Goal: Task Accomplishment & Management: Manage account settings

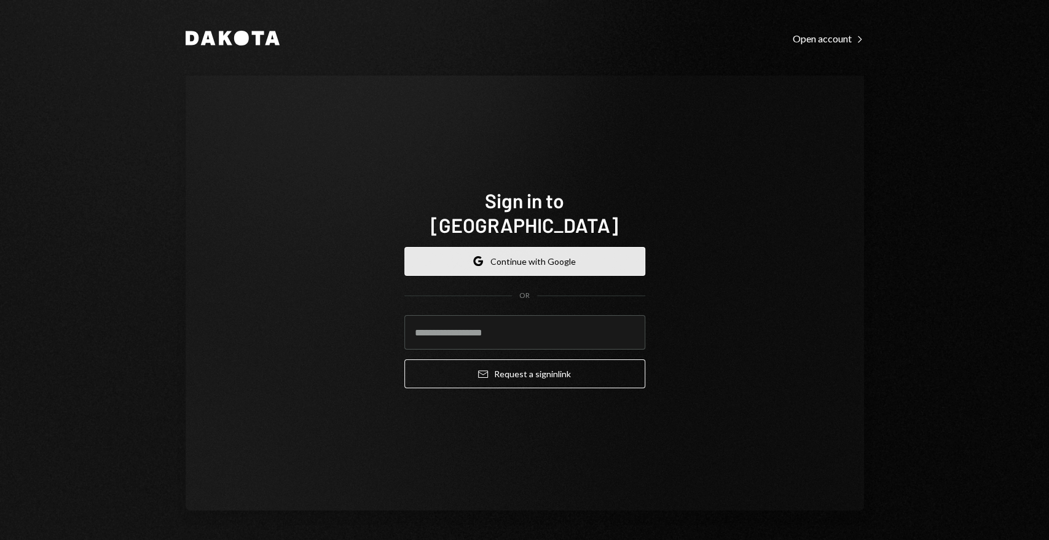
click at [502, 254] on button "Google Continue with Google" at bounding box center [524, 261] width 241 height 29
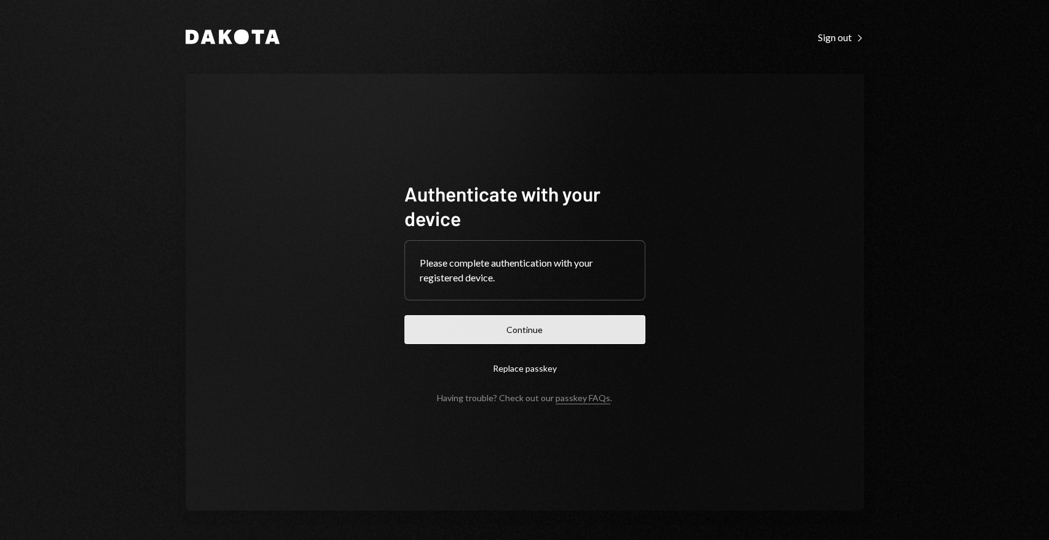
click at [588, 339] on button "Continue" at bounding box center [524, 329] width 241 height 29
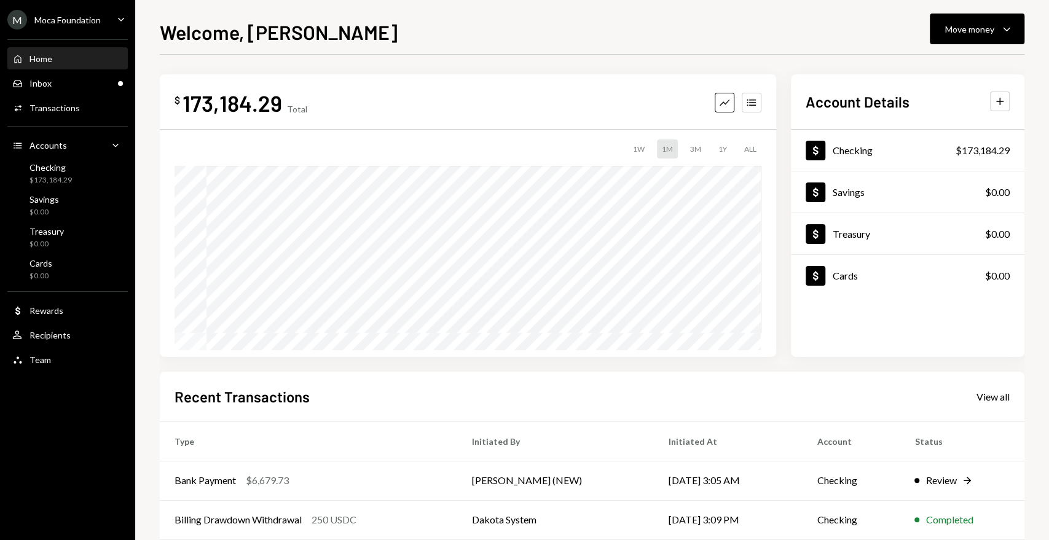
click at [103, 27] on div "M Moca Foundation Caret Down" at bounding box center [67, 20] width 135 height 20
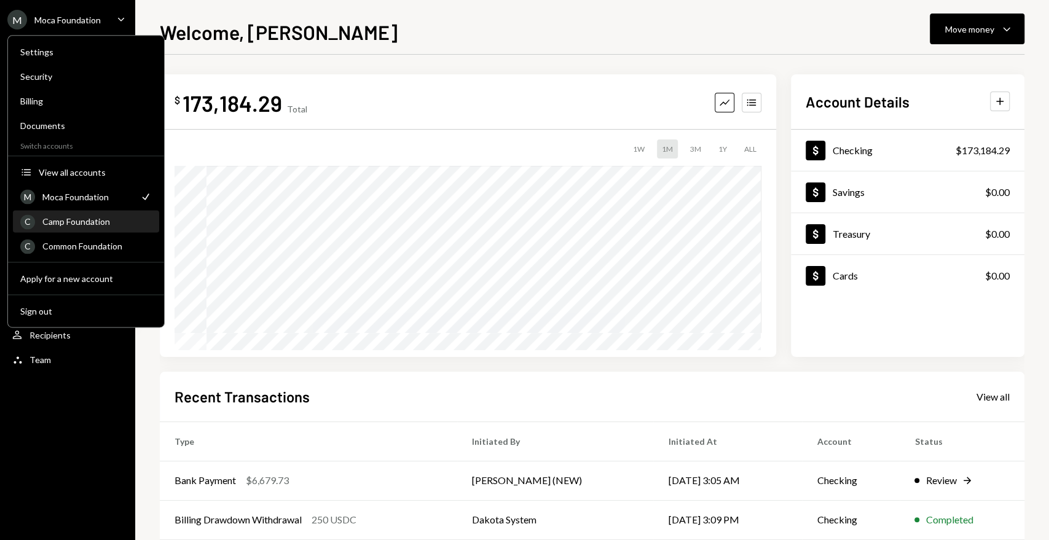
click at [85, 213] on div "C Camp Foundation" at bounding box center [86, 221] width 132 height 21
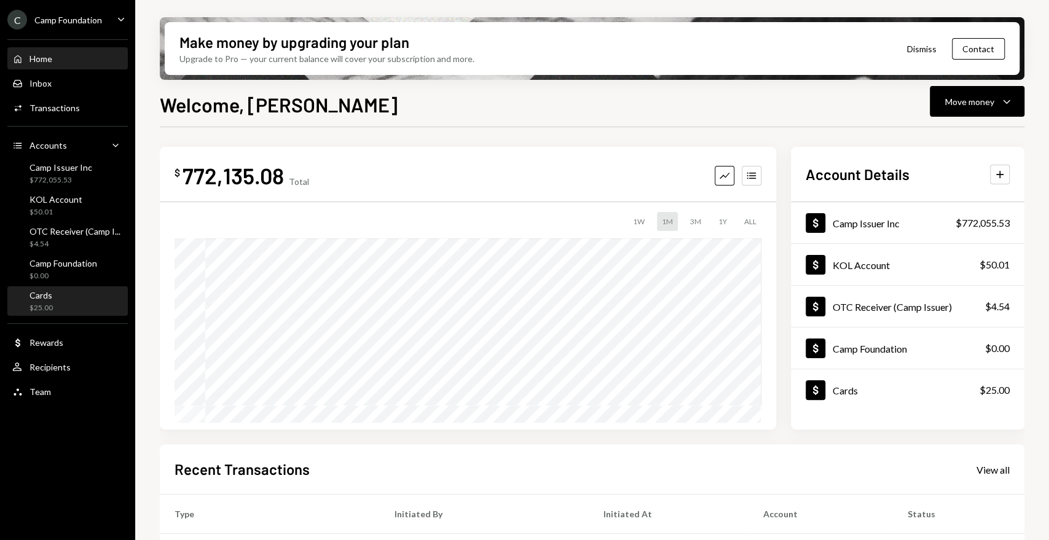
click at [47, 294] on div "Cards" at bounding box center [41, 295] width 23 height 10
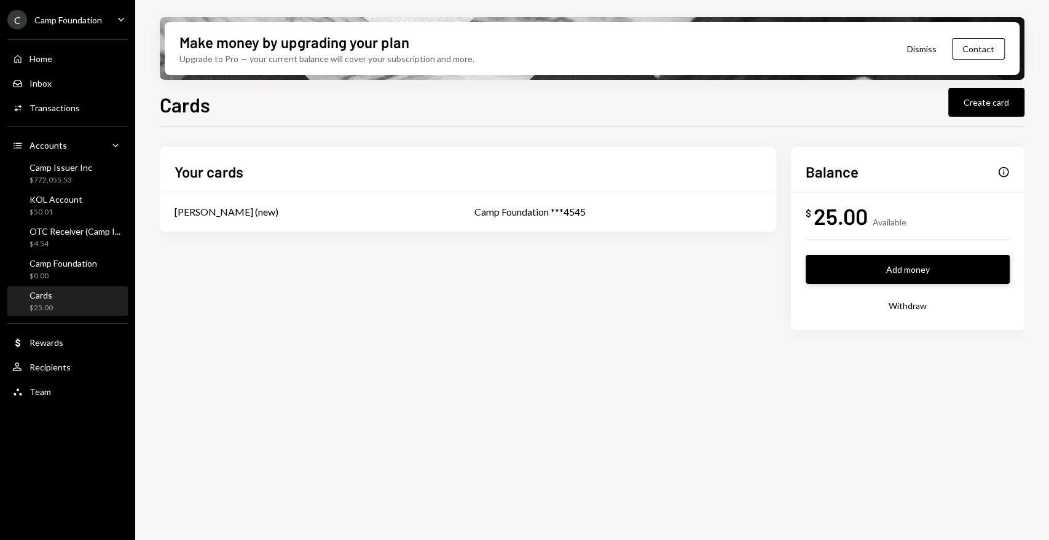
click at [889, 262] on button "Add money" at bounding box center [908, 269] width 204 height 29
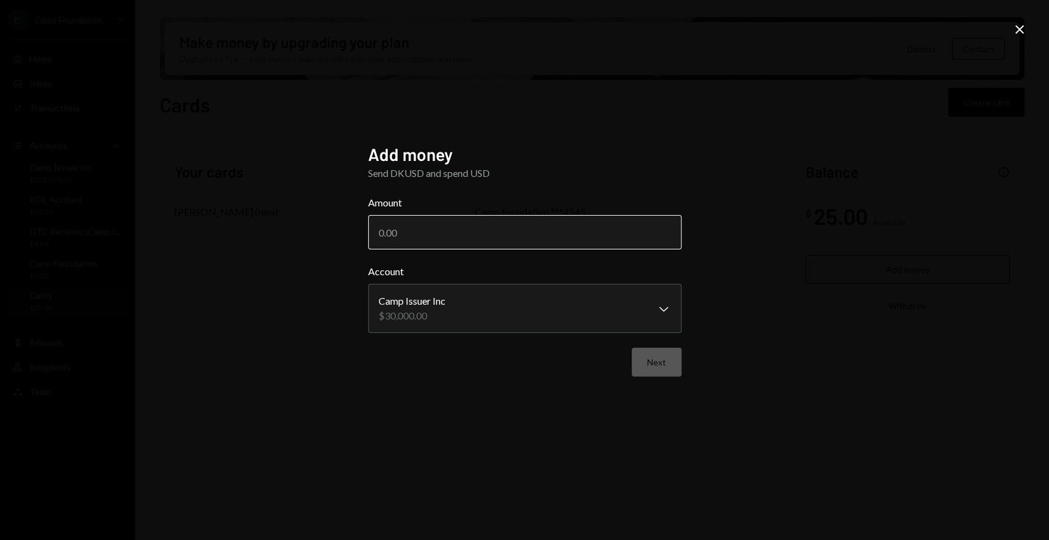
click at [556, 231] on input "Amount" at bounding box center [524, 232] width 313 height 34
click at [1025, 31] on icon "Close" at bounding box center [1019, 29] width 15 height 15
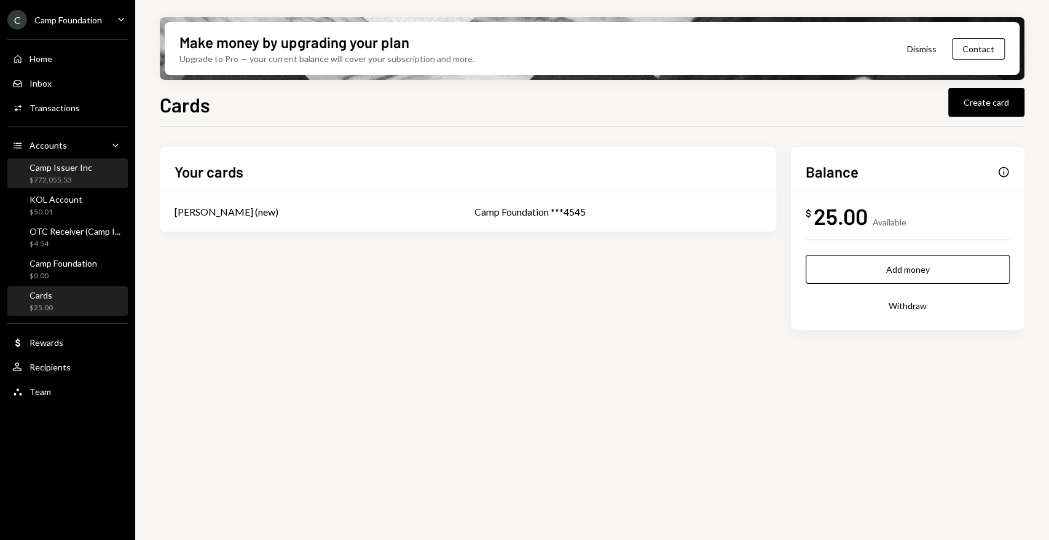
click at [78, 170] on div "Camp Issuer Inc" at bounding box center [61, 167] width 63 height 10
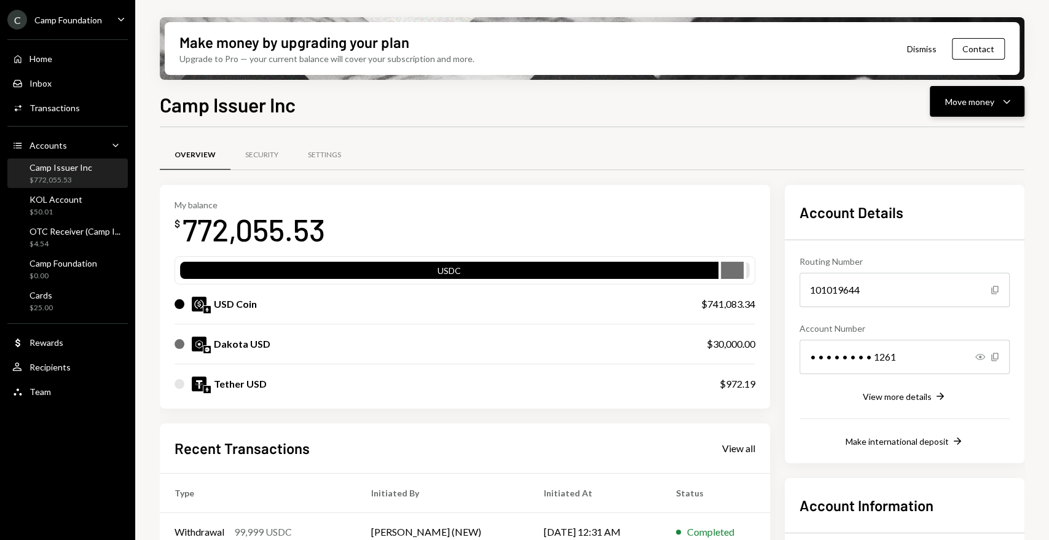
click at [970, 108] on div "Move money Caret Down" at bounding box center [977, 101] width 64 height 15
click at [964, 232] on div "Swap stablecoins" at bounding box center [968, 232] width 90 height 13
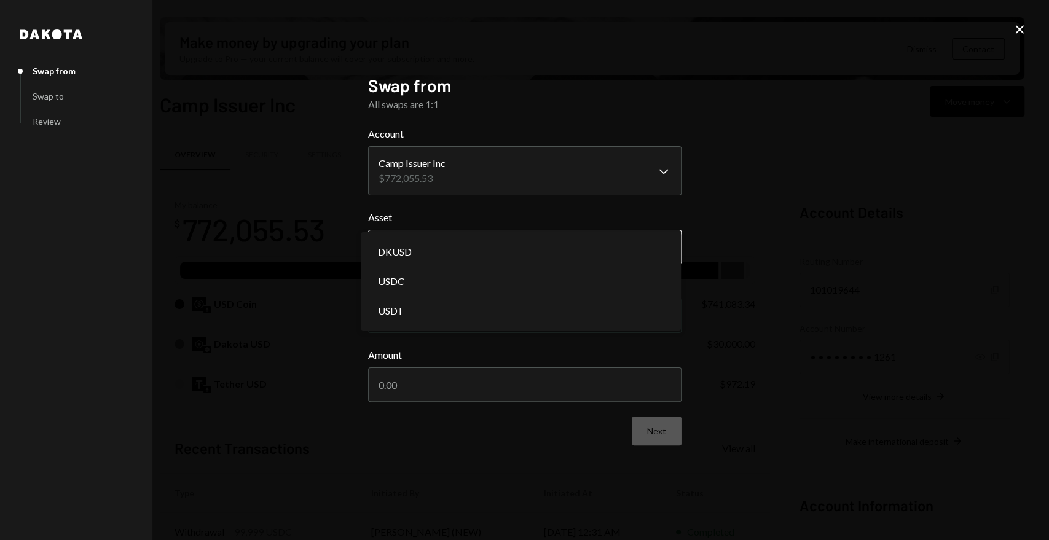
click at [525, 245] on body "C Camp Foundation Caret Down Home Home Inbox Inbox Activities Transactions Acco…" at bounding box center [524, 270] width 1049 height 540
select select "*****"
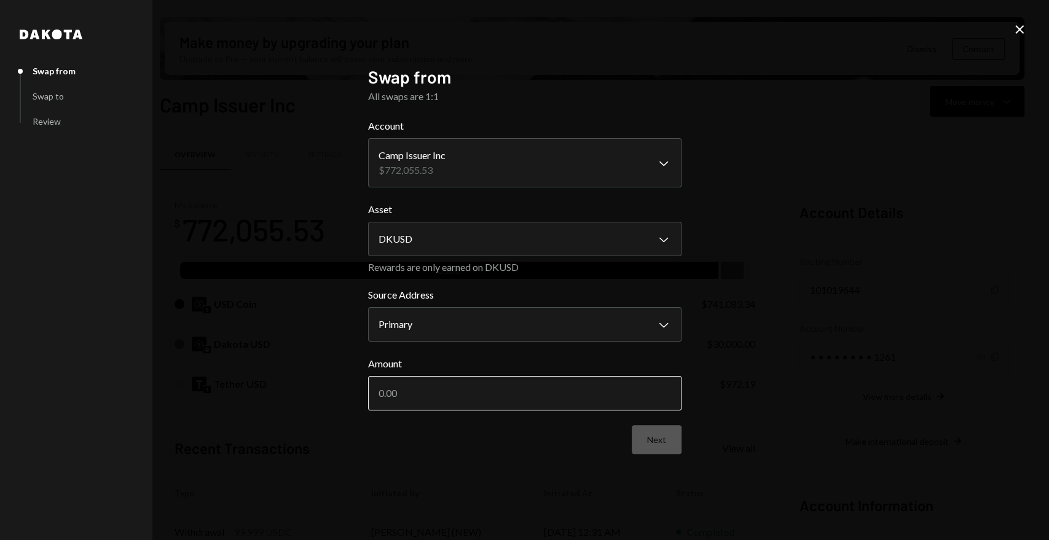
click at [458, 401] on input "Amount" at bounding box center [524, 393] width 313 height 34
type input "1000"
click at [654, 442] on button "Next" at bounding box center [657, 439] width 50 height 29
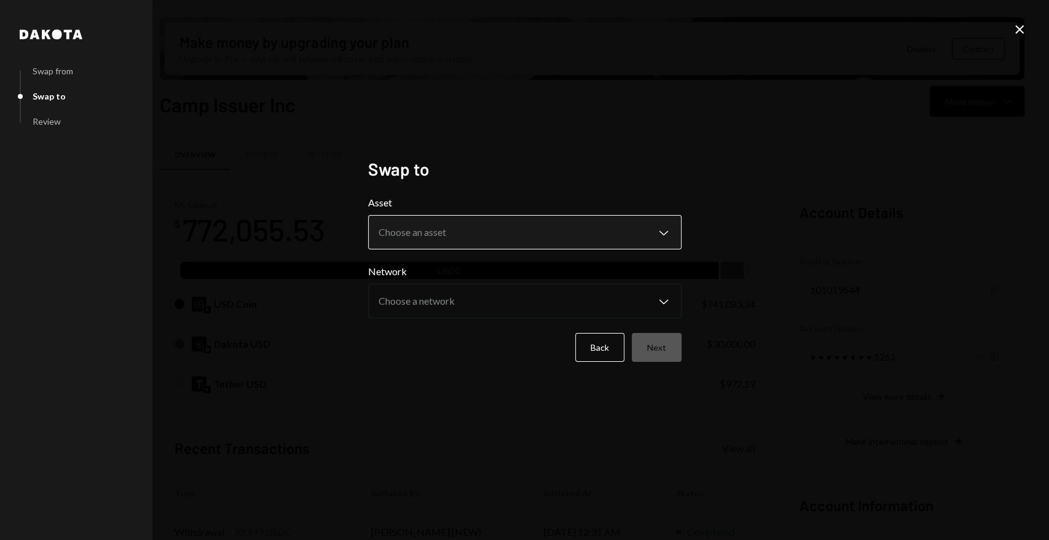
click at [482, 226] on body "C Camp Foundation Caret Down Home Home Inbox Inbox Activities Transactions Acco…" at bounding box center [524, 270] width 1049 height 540
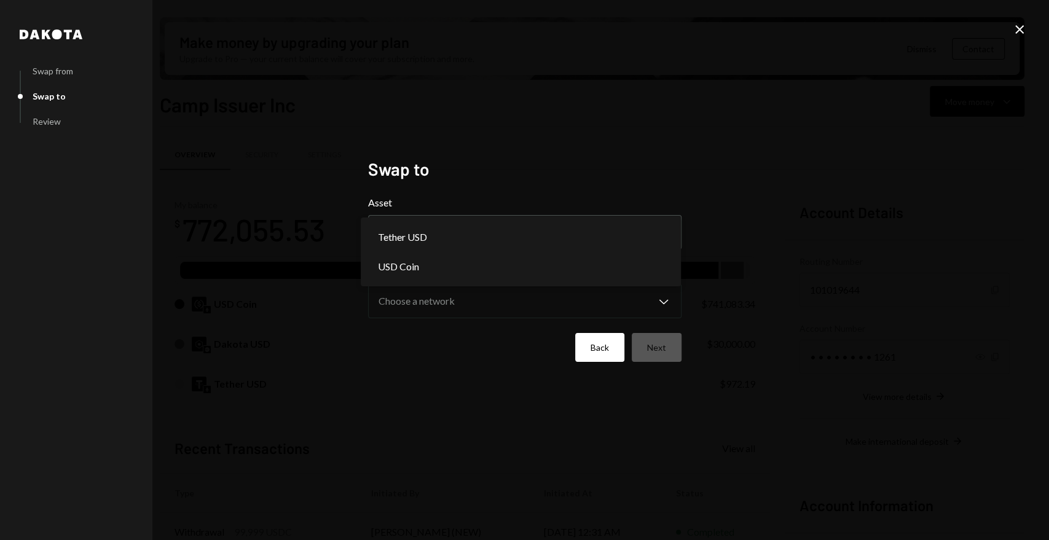
click at [613, 360] on button "Back" at bounding box center [599, 347] width 49 height 29
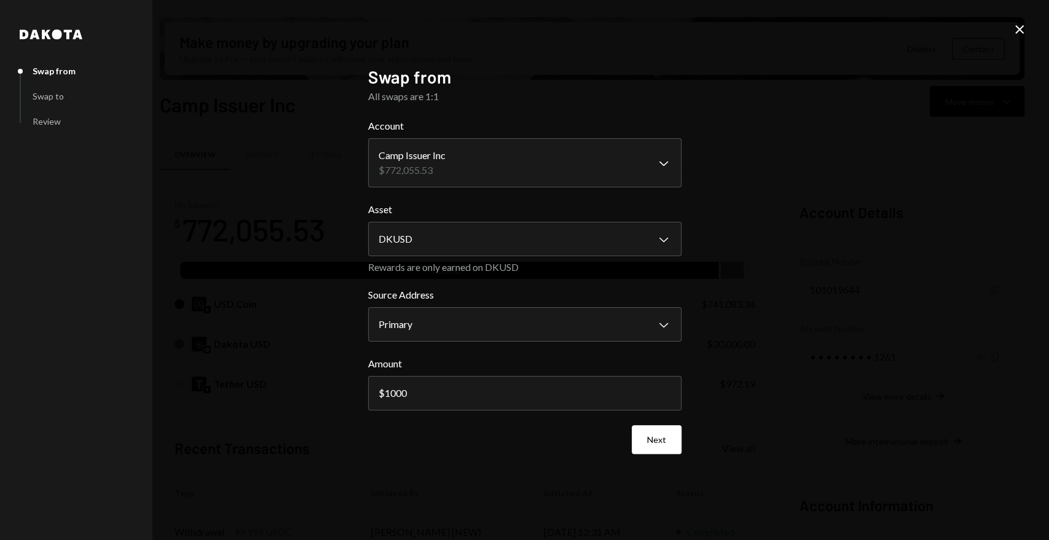
click at [490, 258] on form "**********" at bounding box center [524, 287] width 313 height 336
click at [487, 252] on body "C Camp Foundation Caret Down Home Home Inbox Inbox Activities Transactions Acco…" at bounding box center [524, 270] width 1049 height 540
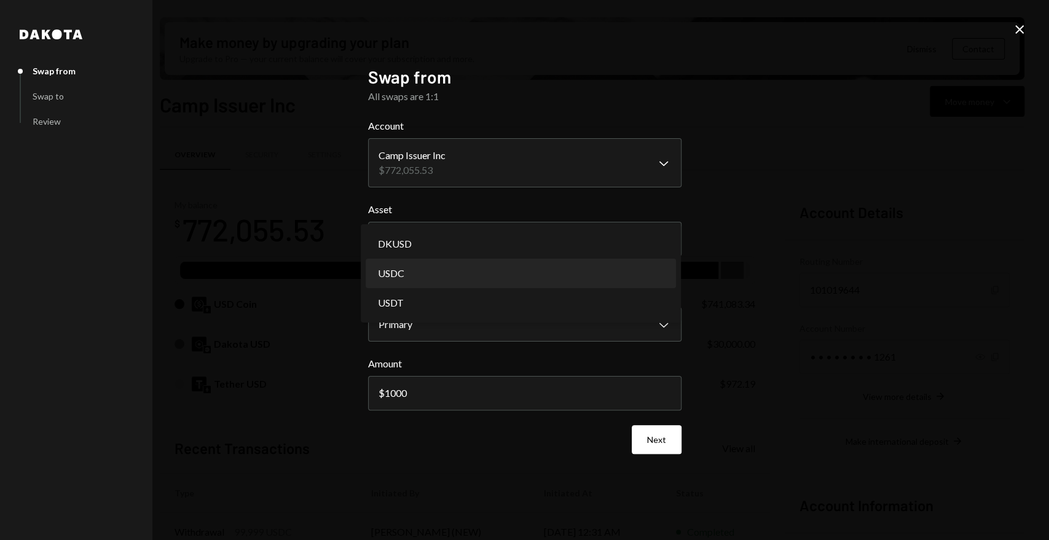
select select "****"
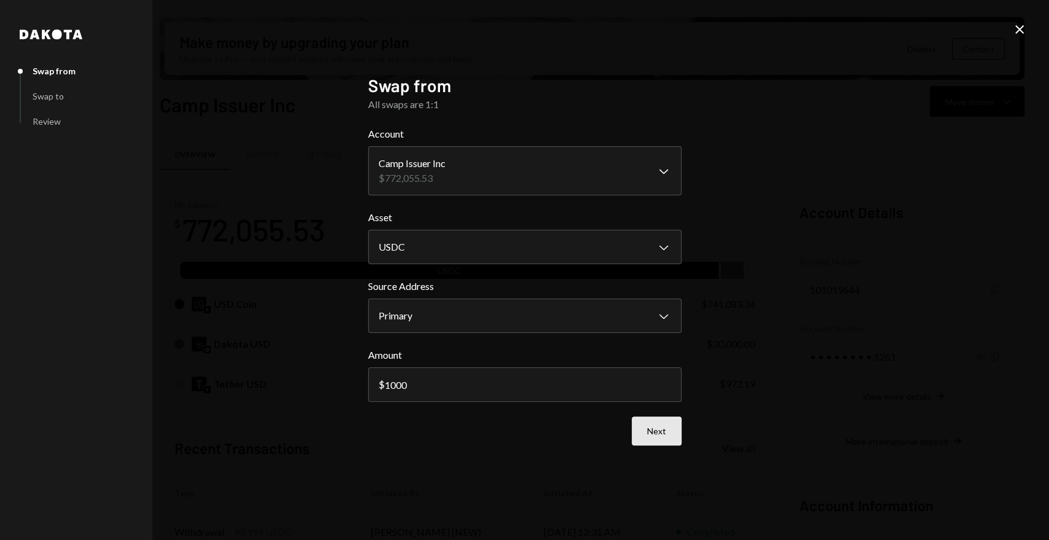
click at [654, 439] on button "Next" at bounding box center [657, 431] width 50 height 29
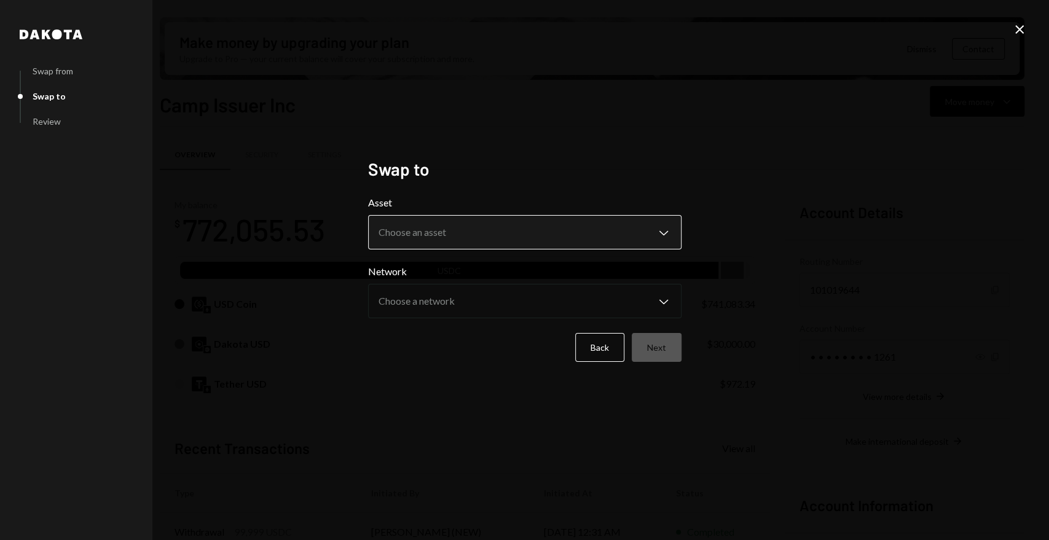
click at [460, 220] on body "C Camp Foundation Caret Down Home Home Inbox Inbox Activities Transactions Acco…" at bounding box center [524, 270] width 1049 height 540
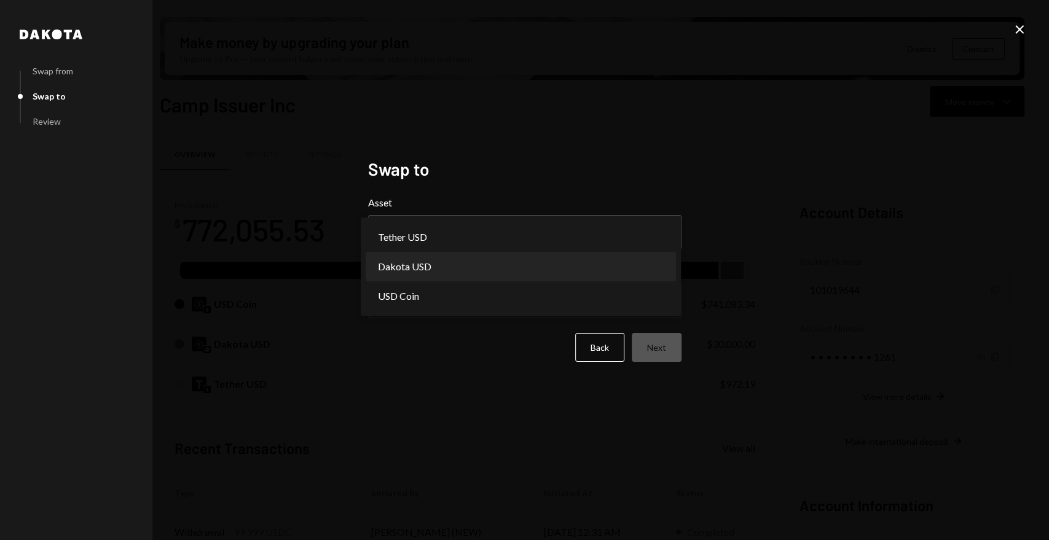
select select "*****"
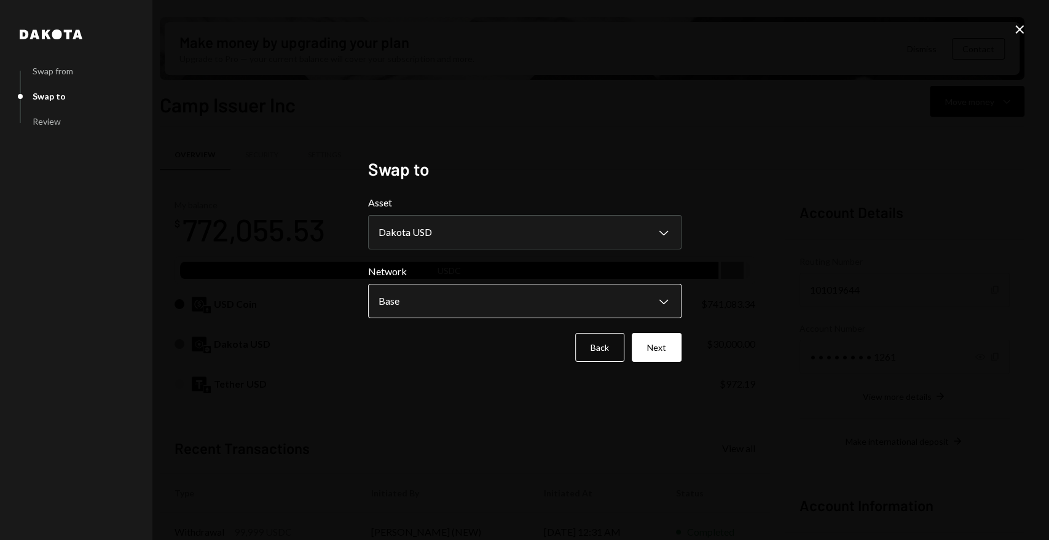
click at [655, 309] on body "C Camp Foundation Caret Down Home Home Inbox Inbox Activities Transactions Acco…" at bounding box center [524, 270] width 1049 height 540
click at [664, 348] on button "Next" at bounding box center [657, 347] width 50 height 29
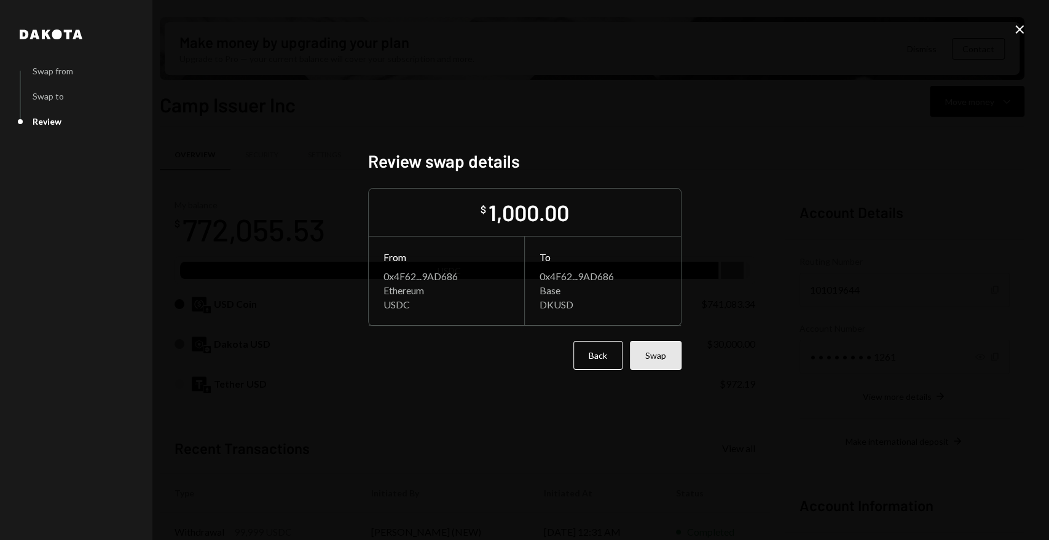
click at [663, 362] on button "Swap" at bounding box center [656, 355] width 52 height 29
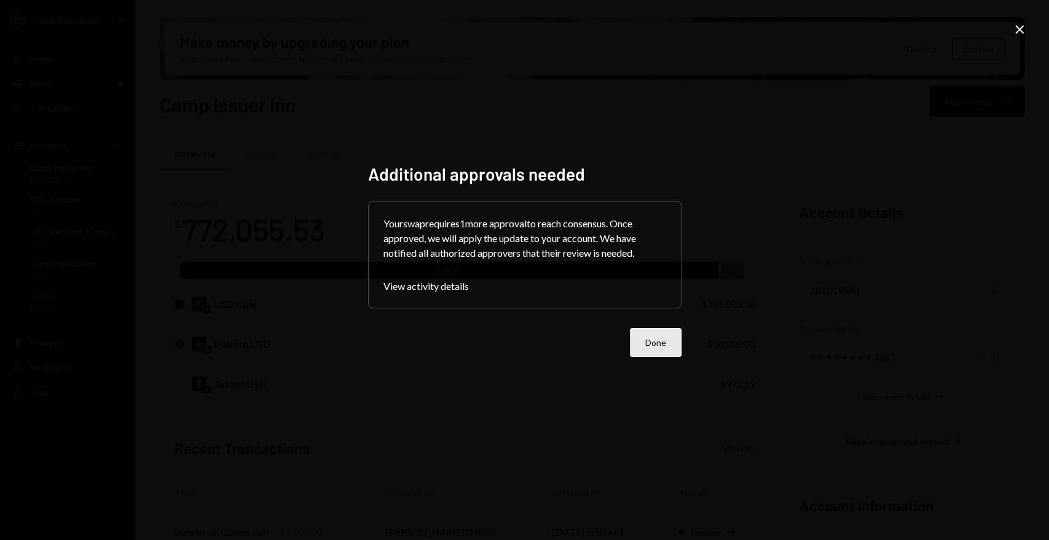
click at [671, 347] on button "Done" at bounding box center [656, 342] width 52 height 29
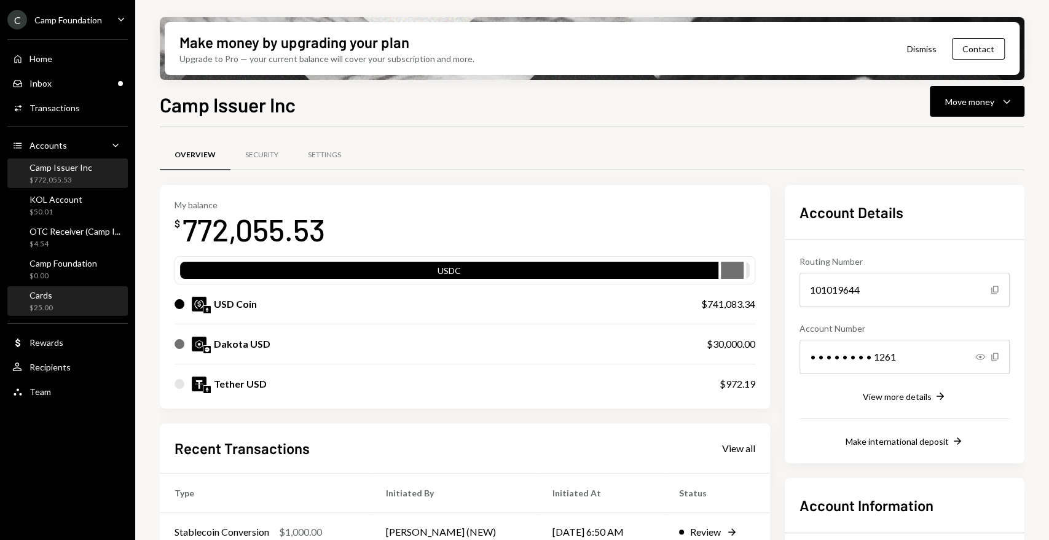
click at [90, 301] on div "Cards $25.00" at bounding box center [67, 301] width 111 height 23
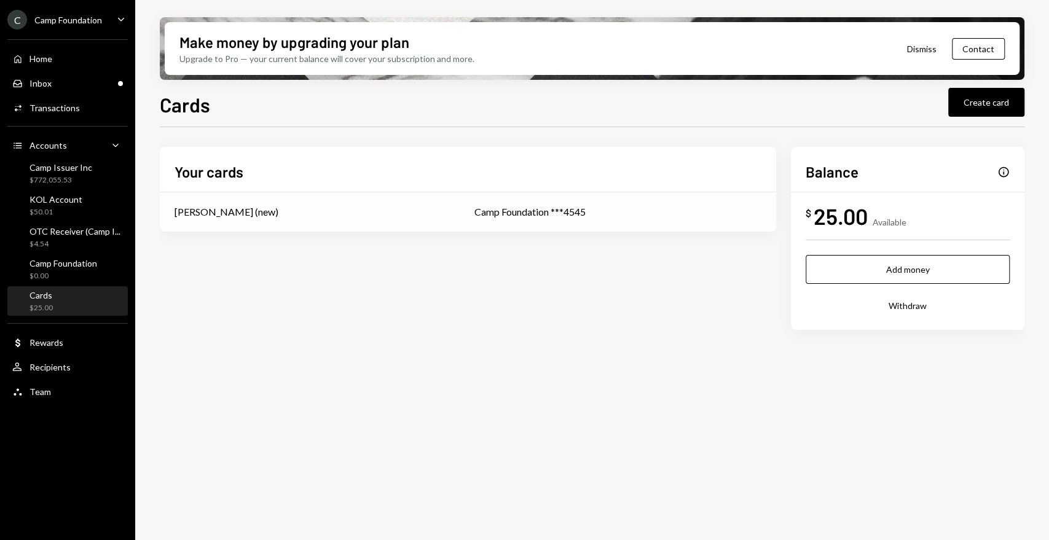
click at [516, 213] on div "Camp Foundation ***4545" at bounding box center [617, 212] width 287 height 15
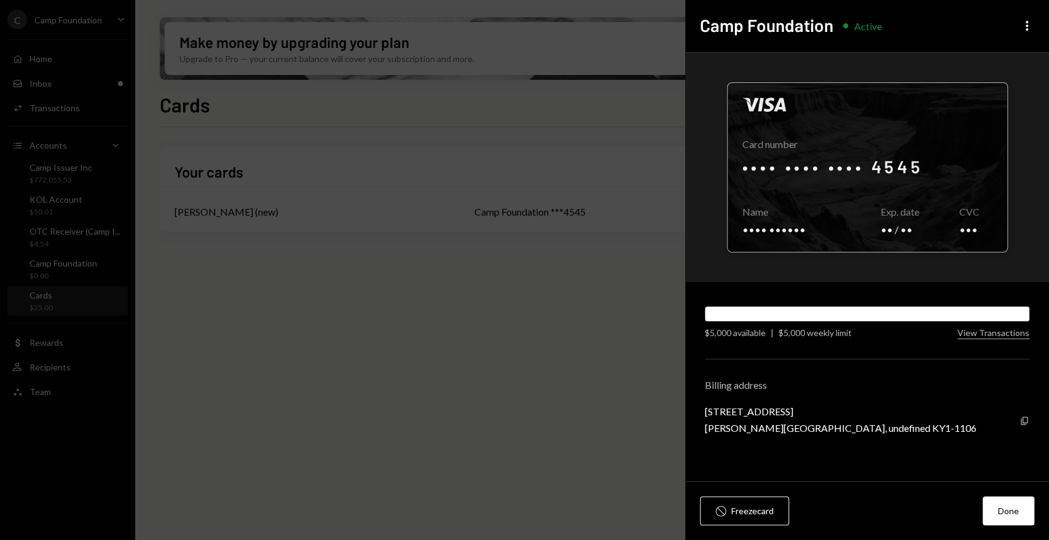
click at [951, 229] on div at bounding box center [868, 167] width 280 height 169
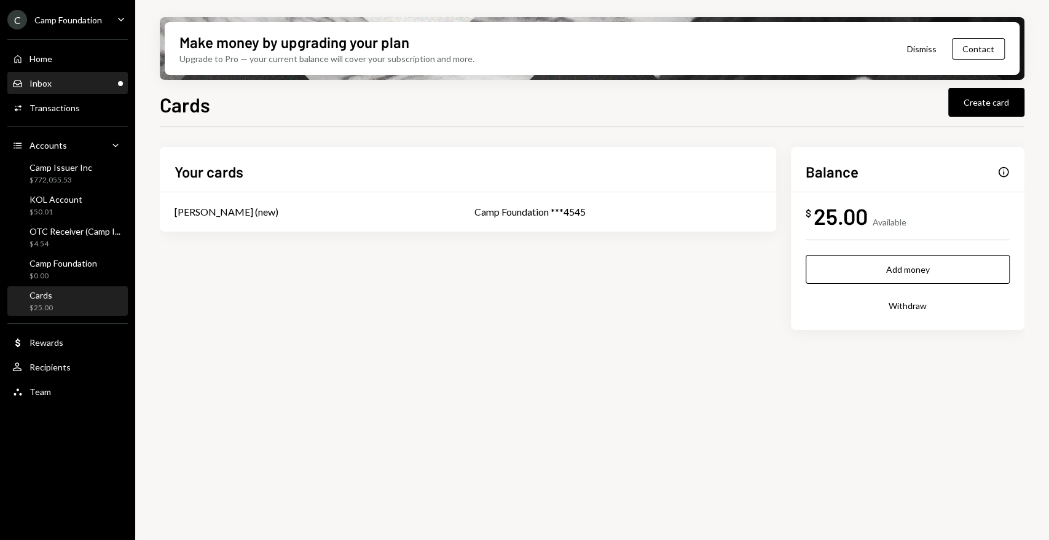
click at [58, 92] on div "Inbox Inbox" at bounding box center [67, 83] width 111 height 21
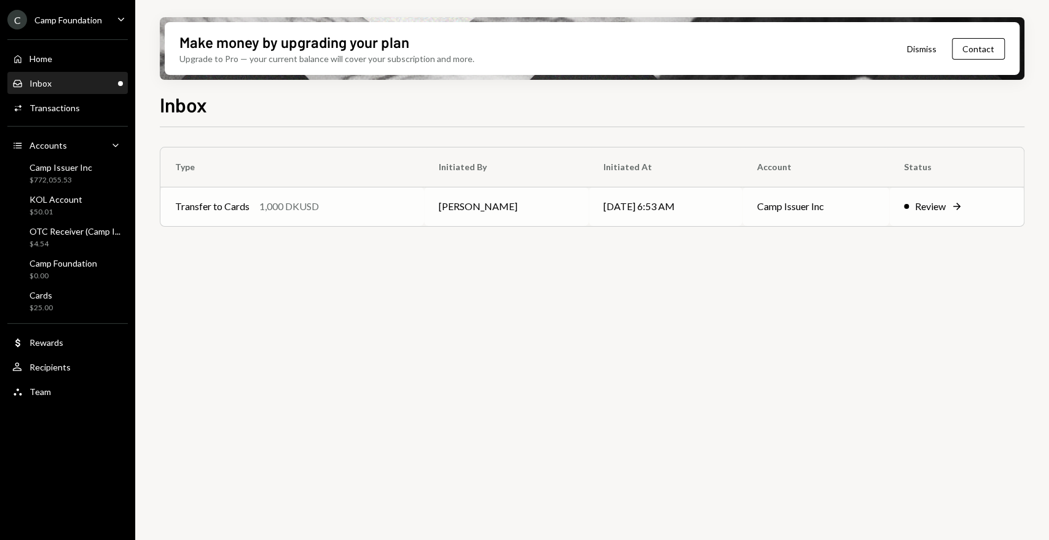
click at [435, 201] on td "Timothy Bracke" at bounding box center [506, 206] width 165 height 39
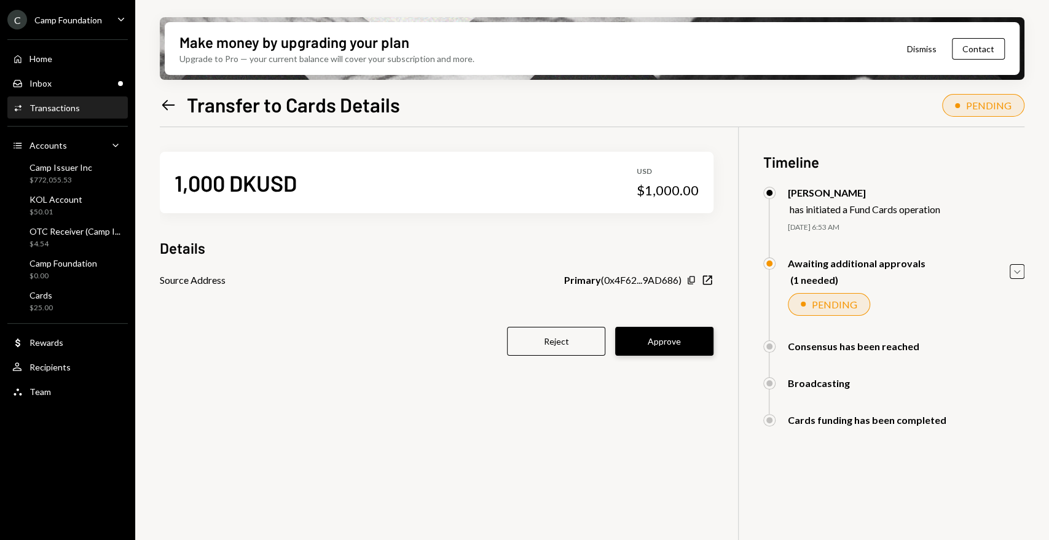
click at [667, 344] on button "Approve" at bounding box center [664, 341] width 98 height 29
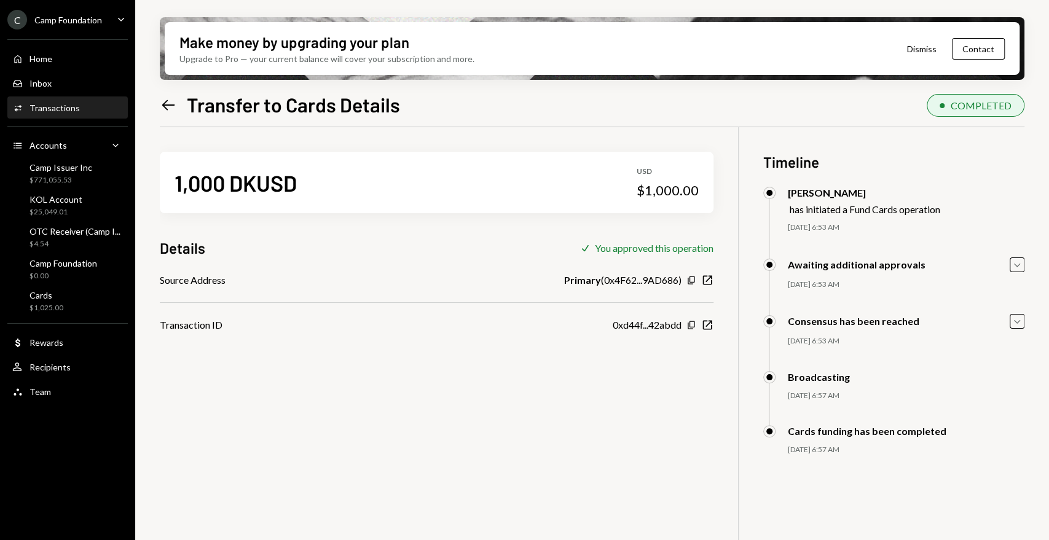
click at [112, 24] on div "C Camp Foundation Caret Down" at bounding box center [67, 20] width 135 height 20
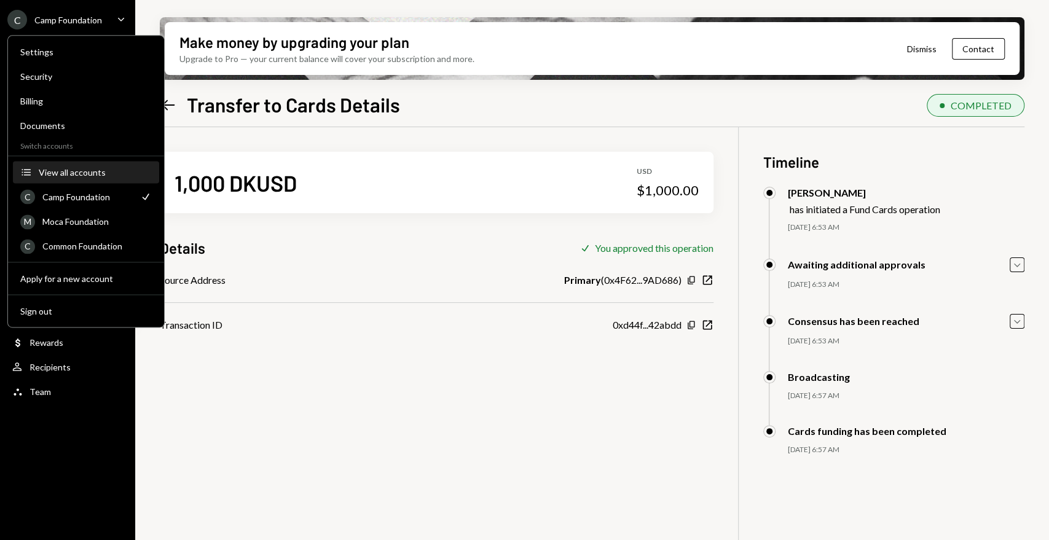
click at [81, 175] on div "View all accounts" at bounding box center [95, 172] width 113 height 10
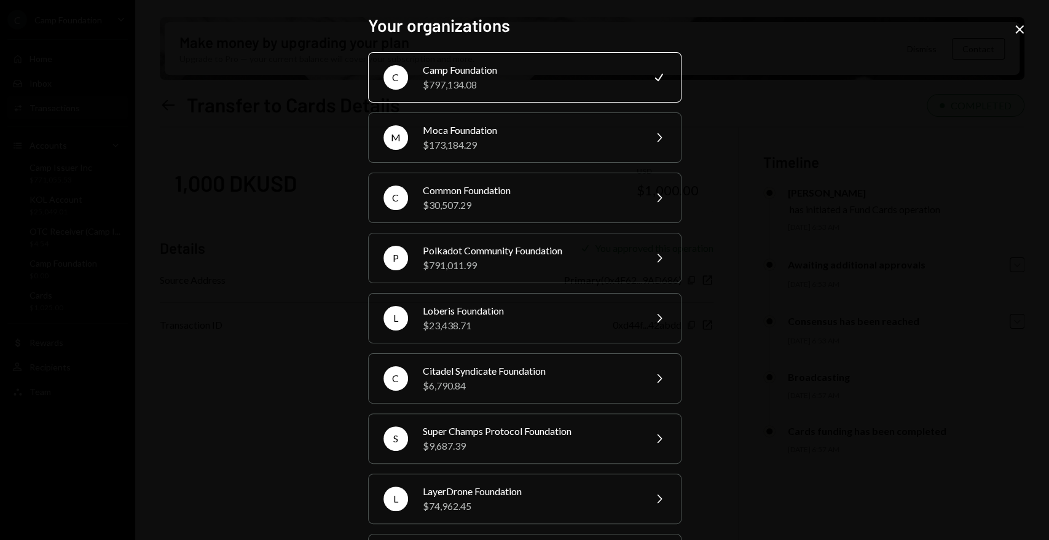
click at [525, 264] on div "$791,011.99" at bounding box center [530, 265] width 214 height 15
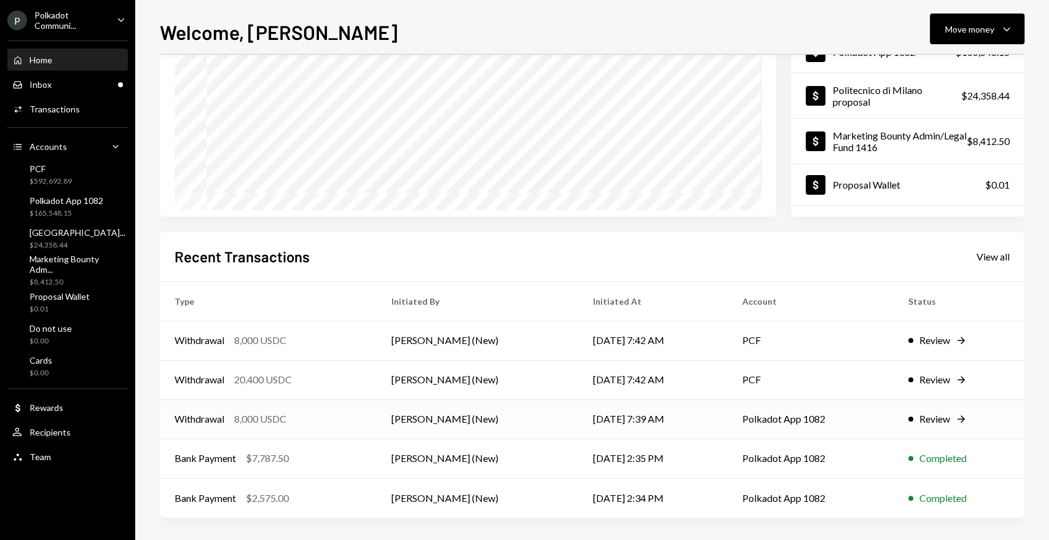
scroll to position [142, 0]
click at [936, 418] on div "Review" at bounding box center [934, 417] width 31 height 15
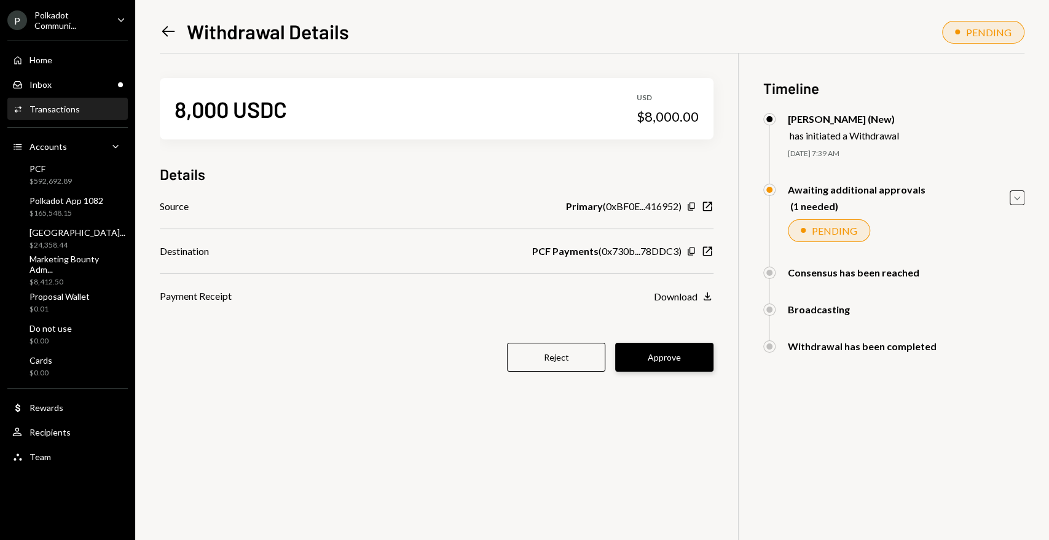
click at [684, 360] on button "Approve" at bounding box center [664, 357] width 98 height 29
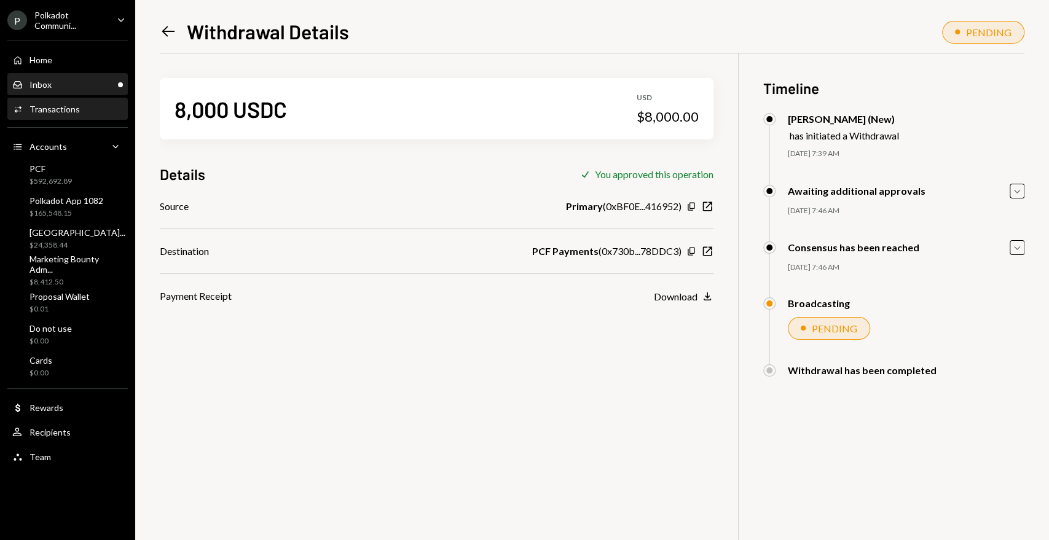
click at [78, 79] on div "Inbox Inbox" at bounding box center [67, 84] width 111 height 11
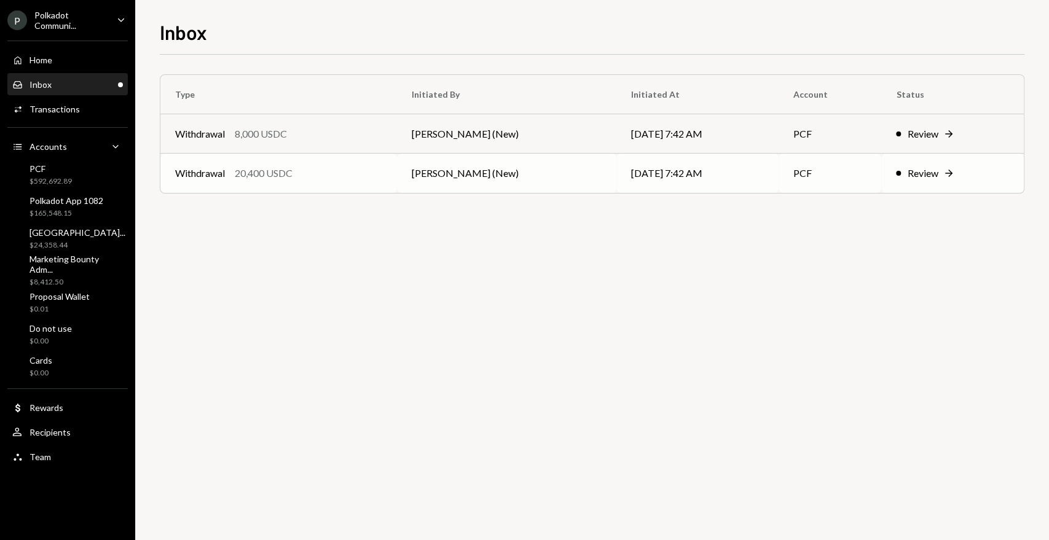
click at [937, 170] on div "Review Right Arrow" at bounding box center [952, 173] width 113 height 15
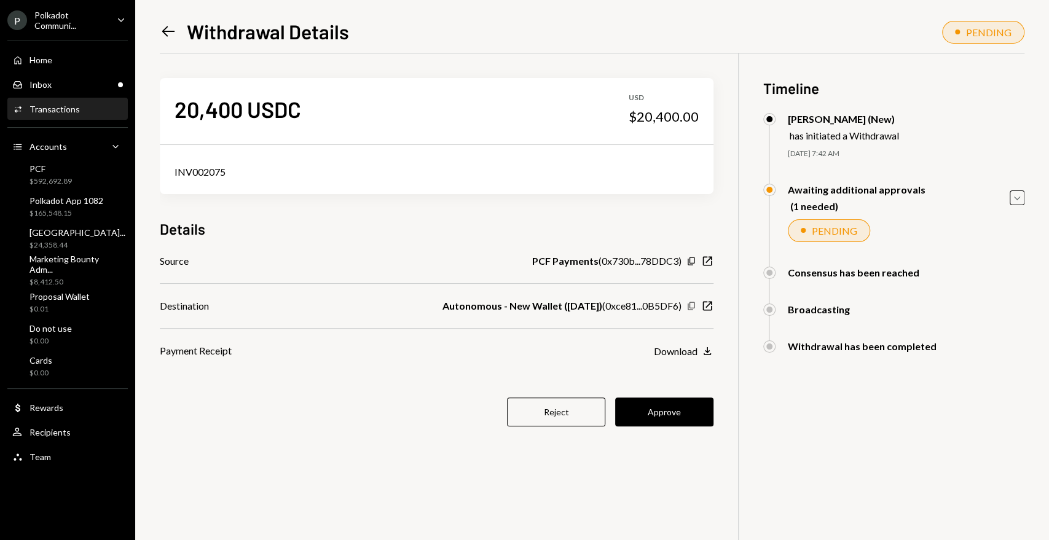
click at [693, 304] on icon "Copy" at bounding box center [692, 306] width 10 height 10
click at [666, 416] on button "Approve" at bounding box center [664, 412] width 98 height 29
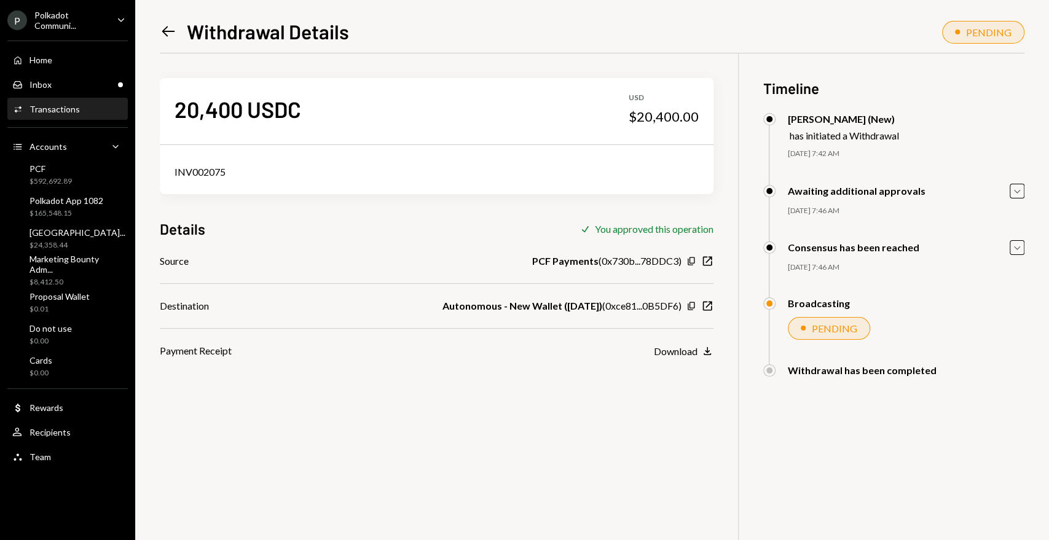
click at [175, 32] on icon "Left Arrow" at bounding box center [168, 31] width 17 height 17
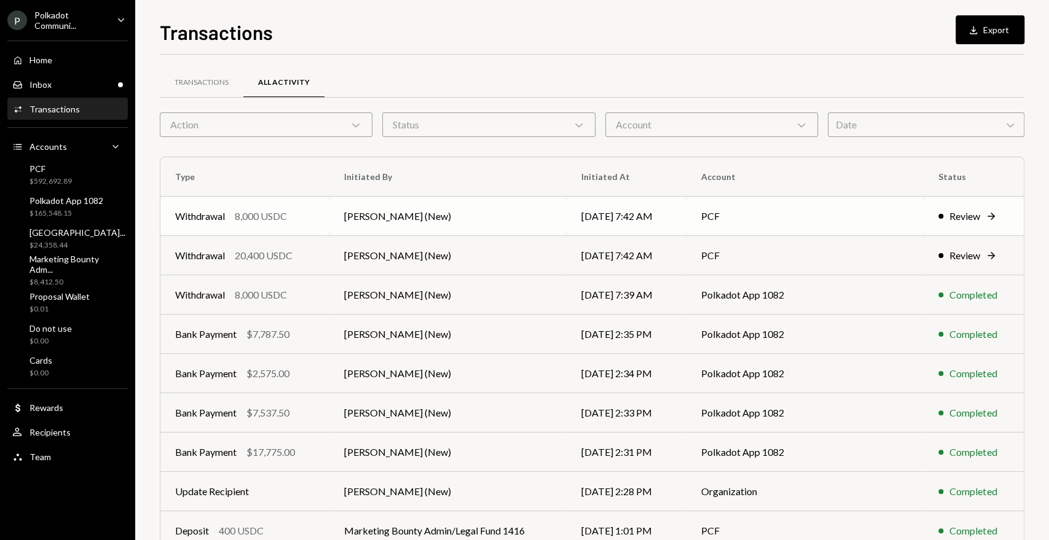
click at [959, 219] on div "Review" at bounding box center [965, 216] width 31 height 15
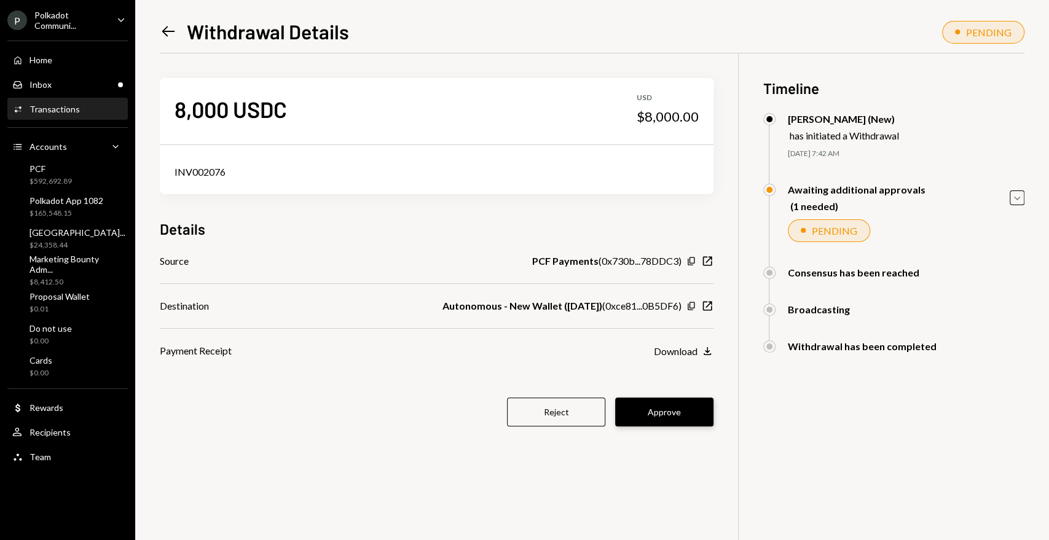
click at [691, 408] on button "Approve" at bounding box center [664, 412] width 98 height 29
